Goal: Task Accomplishment & Management: Manage account settings

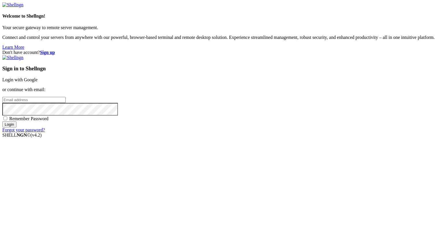
click at [66, 103] on input "email" at bounding box center [33, 100] width 63 height 6
click at [2, 102] on protonpass-control-f728 at bounding box center [2, 99] width 0 height 5
type input "[EMAIL_ADDRESS][DOMAIN_NAME]"
click at [16, 128] on input "Login" at bounding box center [9, 125] width 14 height 6
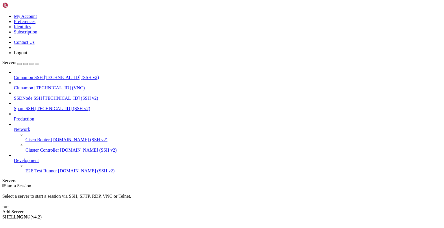
click at [33, 85] on span "Cinnamon" at bounding box center [23, 87] width 19 height 5
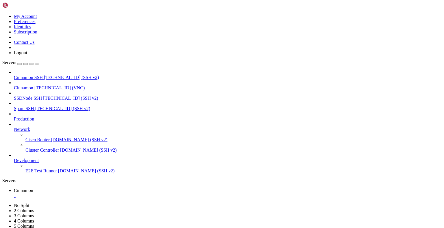
click at [106, 193] on div "" at bounding box center [227, 195] width 427 height 5
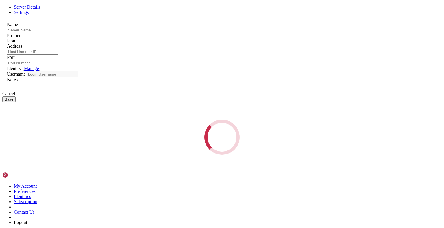
type input "Cinnamon"
type input "[TECHNICAL_ID]"
type input "6577"
type input "root"
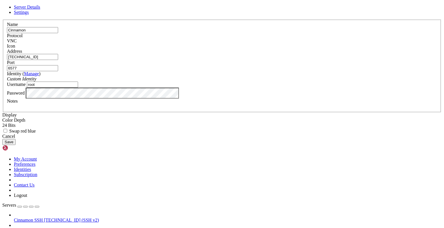
click at [29, 15] on span "Settings" at bounding box center [21, 12] width 15 height 5
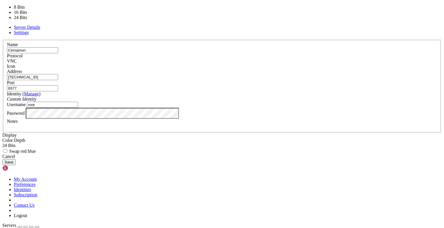
click at [186, 143] on div "24 Bits" at bounding box center [221, 145] width 439 height 5
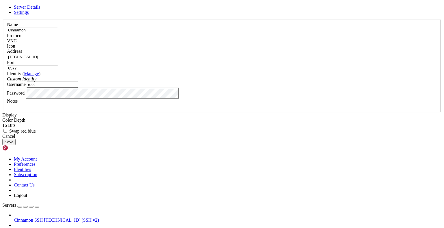
click at [16, 145] on button "Save" at bounding box center [8, 142] width 13 height 6
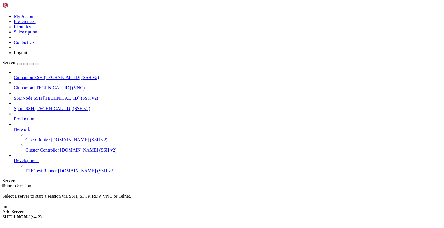
click at [48, 85] on span "[TECHNICAL_ID] (VNC)" at bounding box center [59, 87] width 51 height 5
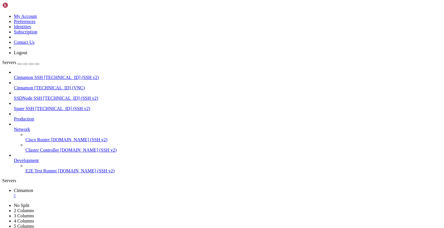
click at [107, 193] on div "" at bounding box center [227, 195] width 427 height 5
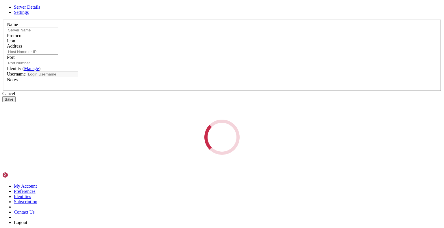
type input "Cinnamon"
type input "[TECHNICAL_ID]"
type input "6577"
type input "root"
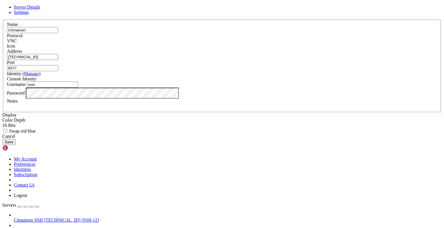
click at [29, 15] on link "Settings" at bounding box center [21, 12] width 15 height 5
click at [181, 123] on div "16 Bits" at bounding box center [221, 125] width 439 height 5
click at [16, 145] on button "Save" at bounding box center [8, 142] width 13 height 6
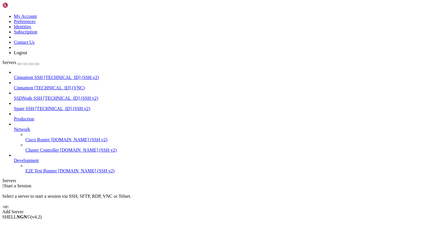
click at [33, 85] on span "Cinnamon" at bounding box center [23, 87] width 19 height 5
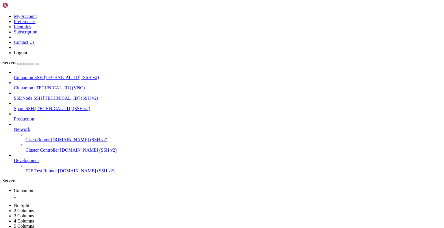
click at [106, 193] on div "" at bounding box center [227, 195] width 427 height 5
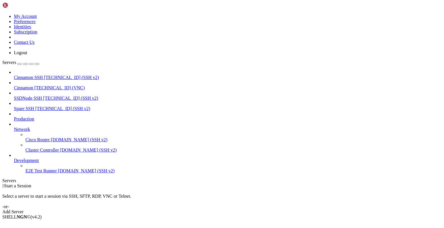
click at [39, 75] on span "Cinnamon SSH" at bounding box center [28, 77] width 29 height 5
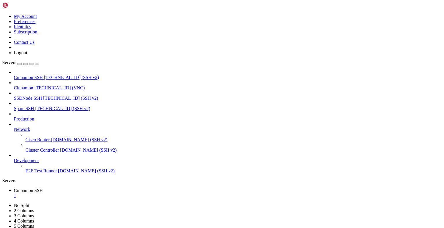
click at [115, 193] on div "" at bounding box center [227, 195] width 427 height 5
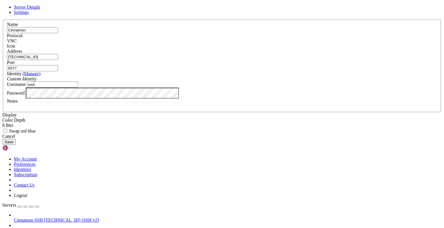
click at [29, 15] on span "Settings" at bounding box center [21, 12] width 15 height 5
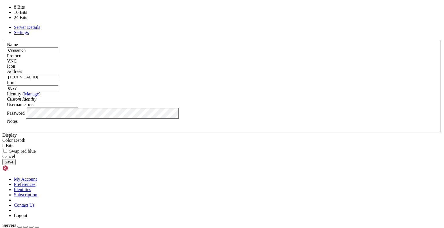
click at [184, 143] on div "8 Bits" at bounding box center [221, 145] width 439 height 5
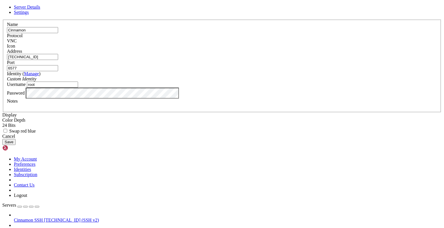
click at [16, 145] on button "Save" at bounding box center [8, 142] width 13 height 6
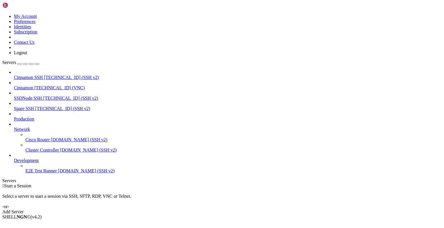
click at [2, 14] on link at bounding box center [2, 14] width 0 height 0
click at [27, 55] on link "Logout" at bounding box center [20, 52] width 13 height 5
